Goal: Information Seeking & Learning: Learn about a topic

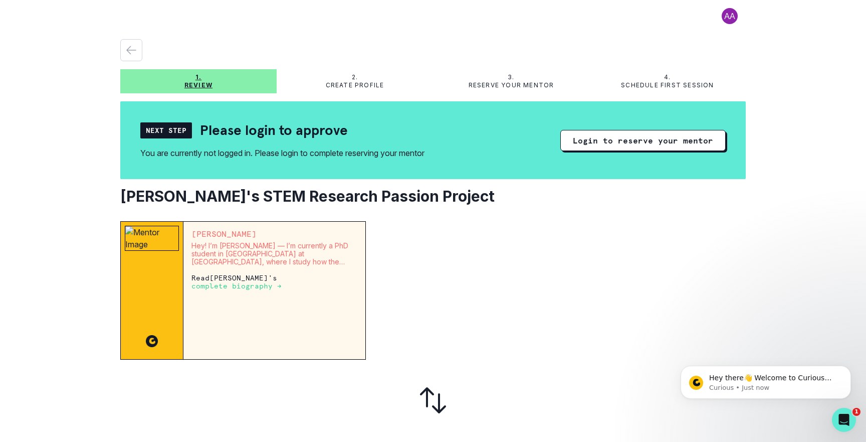
click at [252, 286] on p "complete biography →" at bounding box center [236, 286] width 90 height 8
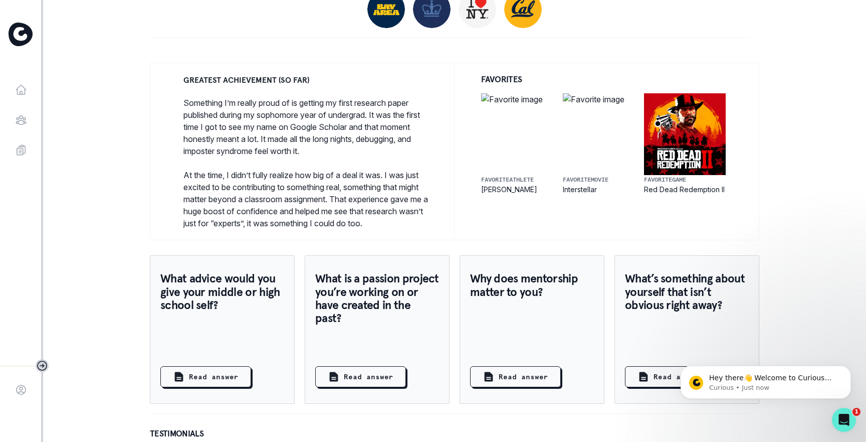
scroll to position [903, 0]
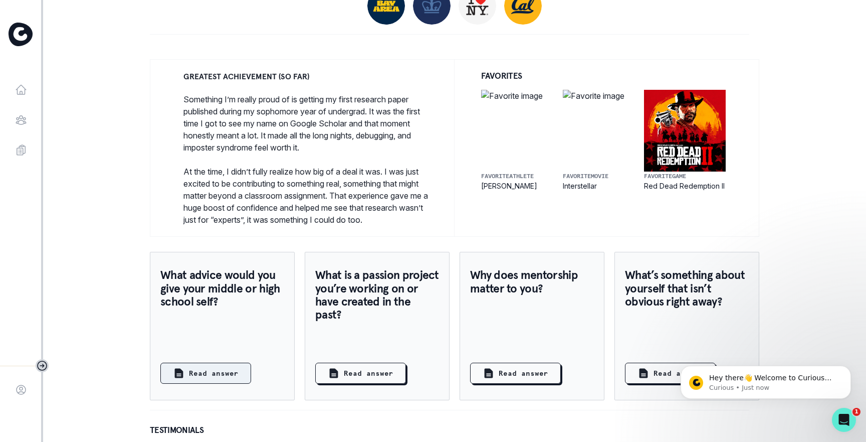
click at [206, 369] on p "Read answer" at bounding box center [214, 373] width 50 height 11
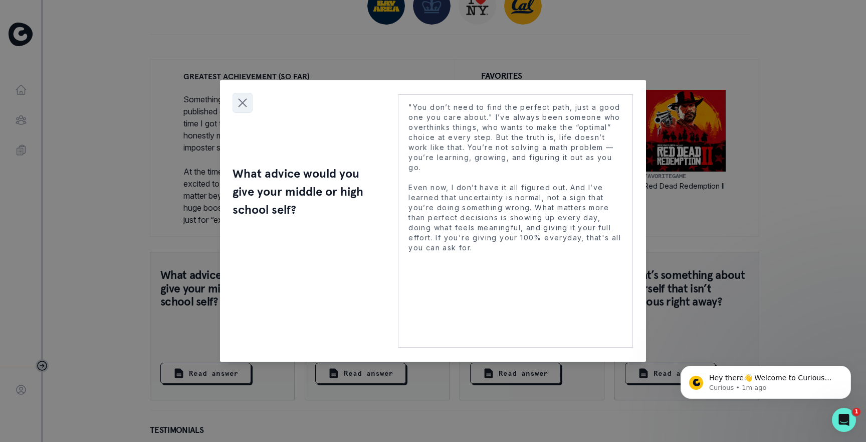
click at [247, 103] on icon "Close modal" at bounding box center [242, 102] width 15 height 15
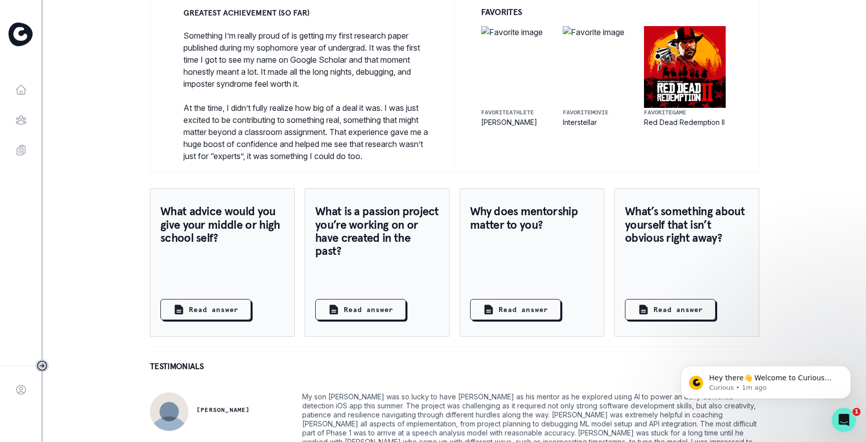
scroll to position [1001, 0]
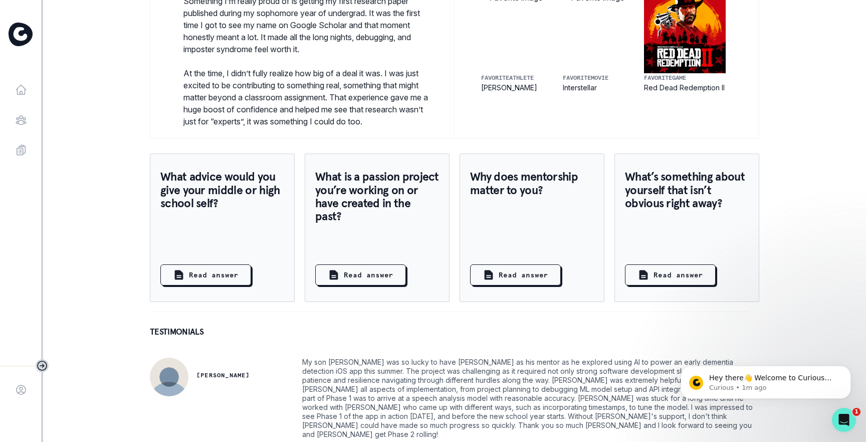
click at [355, 317] on div at bounding box center [449, 312] width 599 height 20
click at [846, 368] on icon "Dismiss notification" at bounding box center [848, 368] width 6 height 6
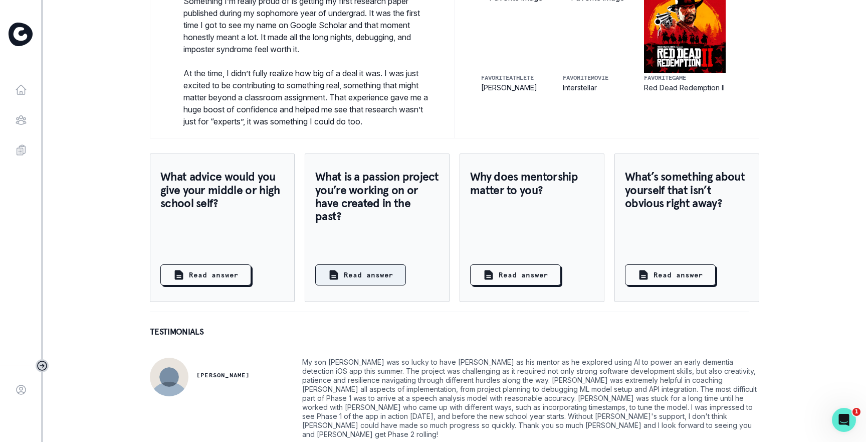
click at [381, 271] on p "Read answer" at bounding box center [369, 275] width 50 height 11
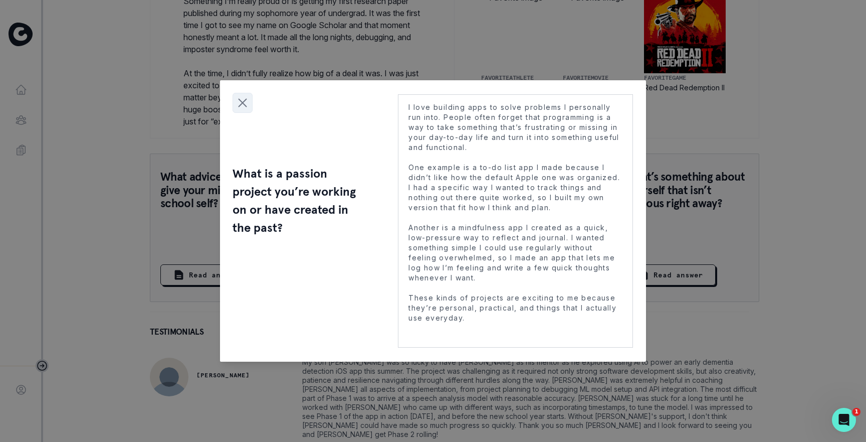
click at [241, 104] on icon "Close modal" at bounding box center [242, 102] width 15 height 15
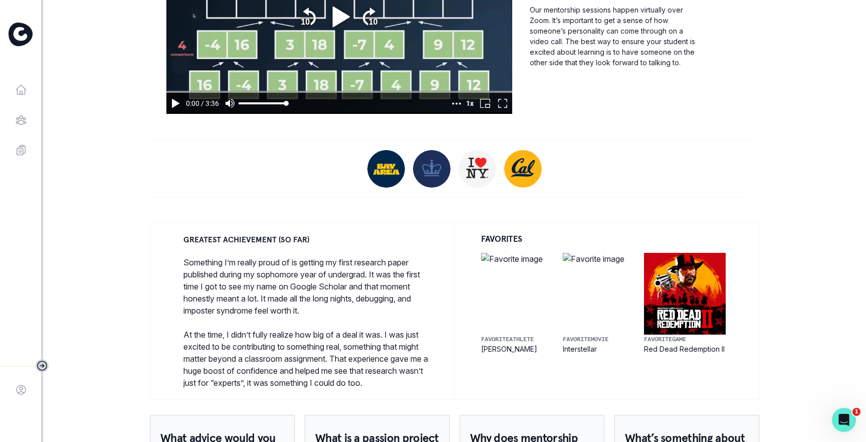
scroll to position [739, 0]
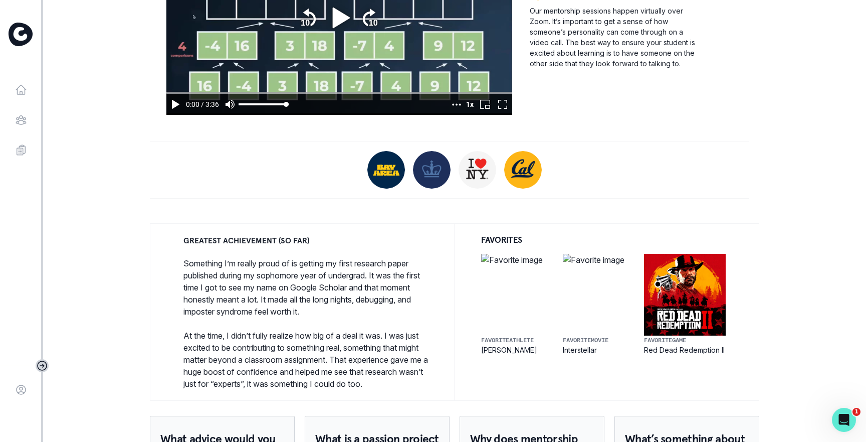
click at [523, 259] on img at bounding box center [522, 260] width 82 height 12
click at [577, 258] on img at bounding box center [604, 260] width 82 height 12
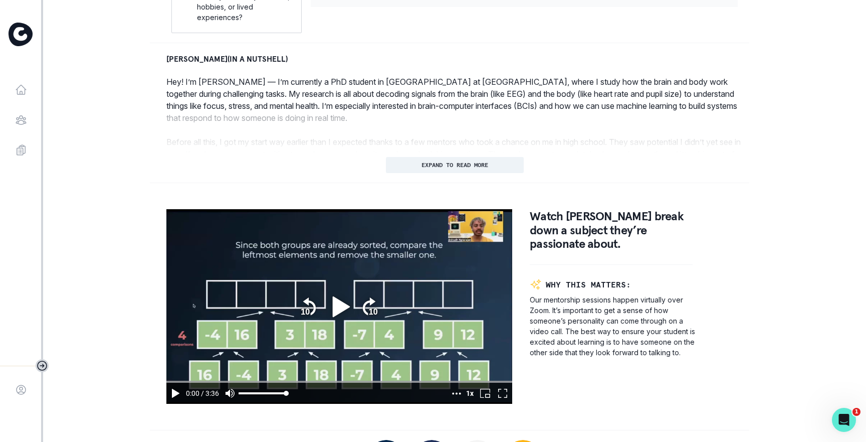
scroll to position [417, 0]
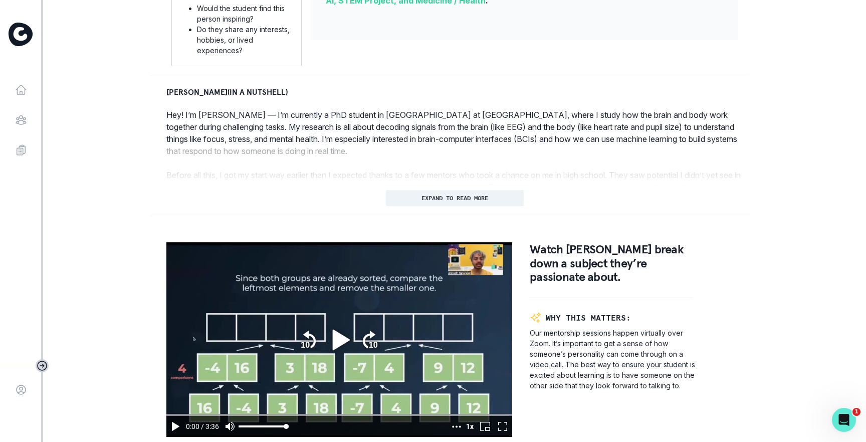
click at [341, 337] on icon "play" at bounding box center [340, 339] width 17 height 21
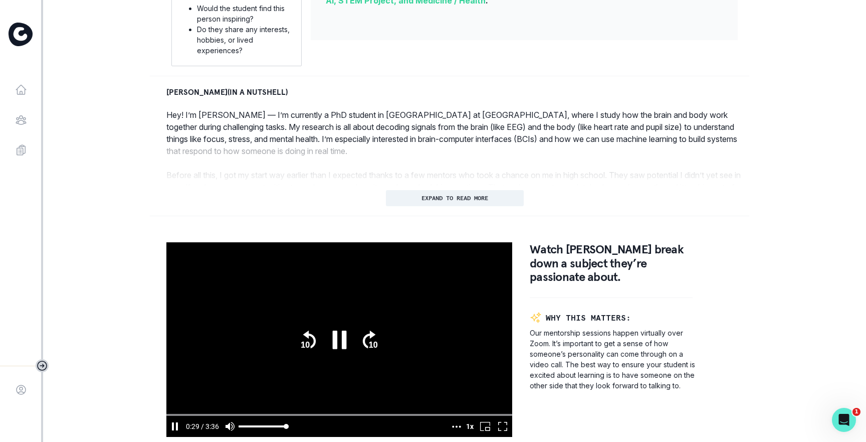
click at [341, 342] on icon "pause" at bounding box center [340, 340] width 28 height 28
type input "29.492516"
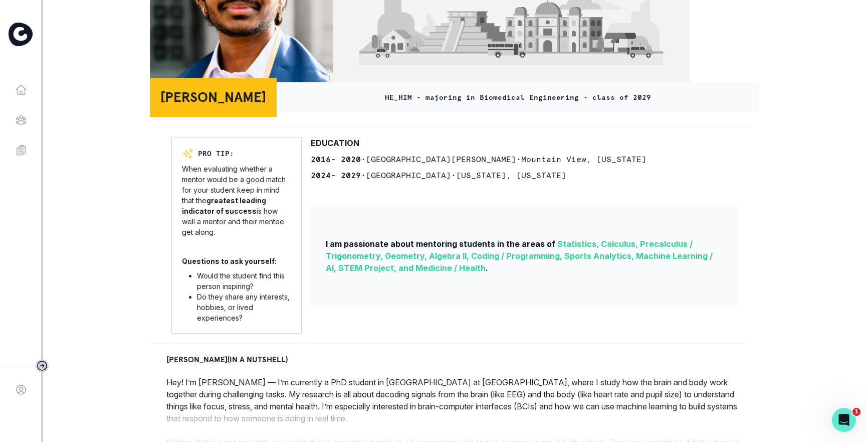
scroll to position [0, 0]
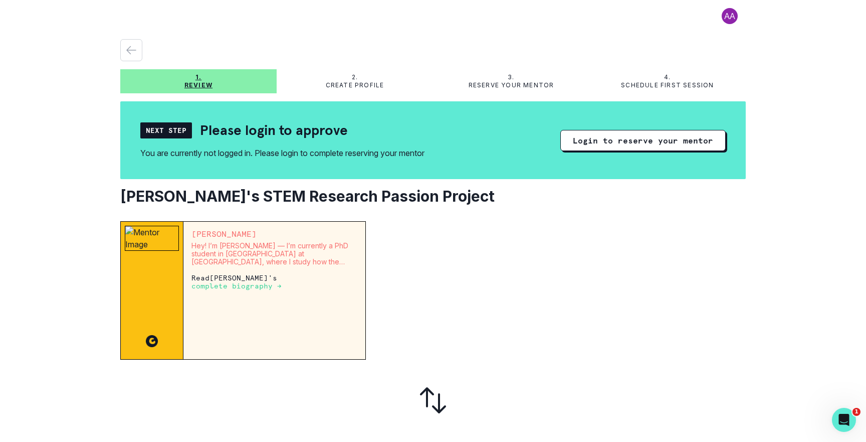
click at [728, 16] on button at bounding box center [730, 16] width 32 height 16
click at [222, 287] on p "complete biography →" at bounding box center [236, 286] width 90 height 8
